Goal: Information Seeking & Learning: Understand process/instructions

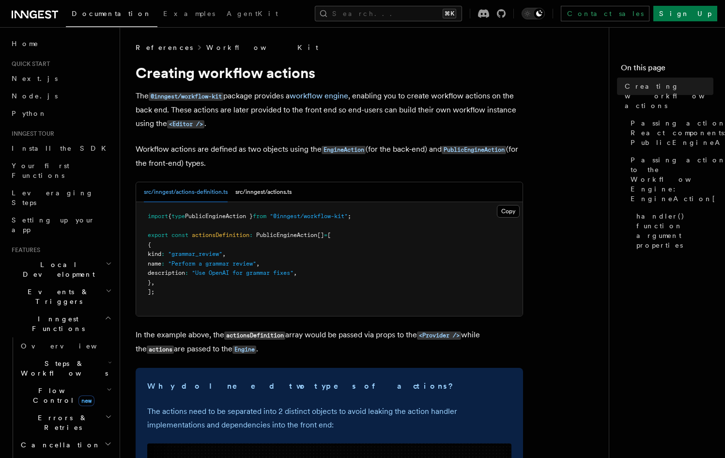
click at [209, 50] on link "Workflow Kit" at bounding box center [262, 48] width 112 height 10
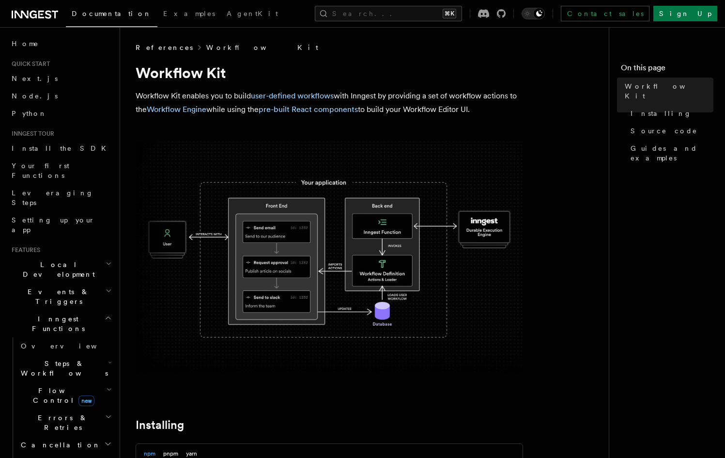
click at [209, 50] on link "Workflow Kit" at bounding box center [262, 48] width 112 height 10
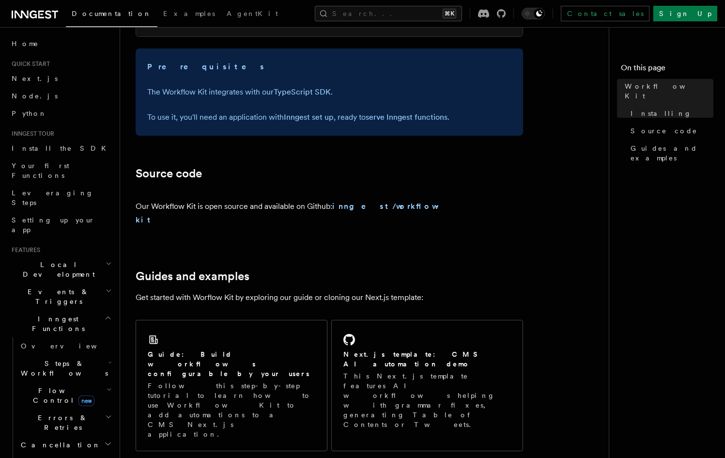
scroll to position [503, 0]
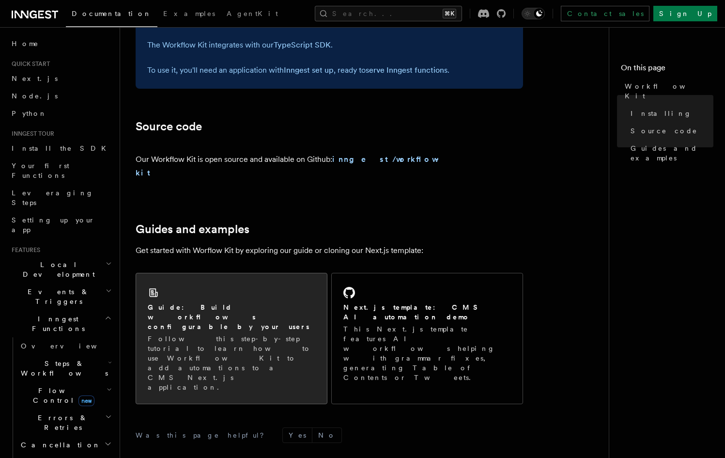
click at [255, 334] on p "Follow this step-by-step tutorial to learn how to use Workflow Kit to add autom…" at bounding box center [232, 363] width 168 height 58
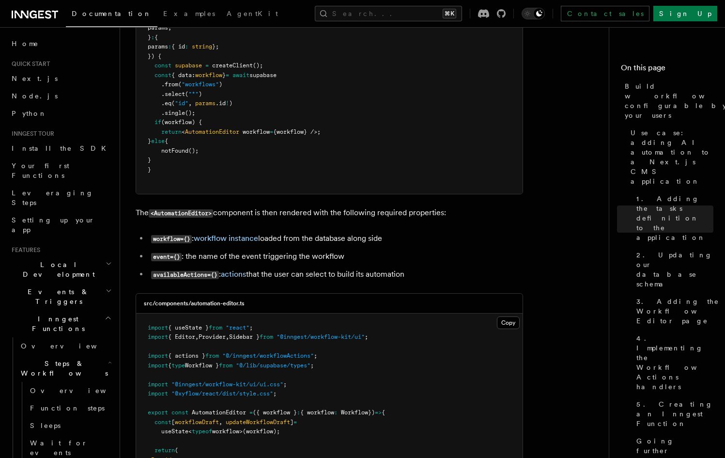
scroll to position [2341, 0]
